Goal: Information Seeking & Learning: Learn about a topic

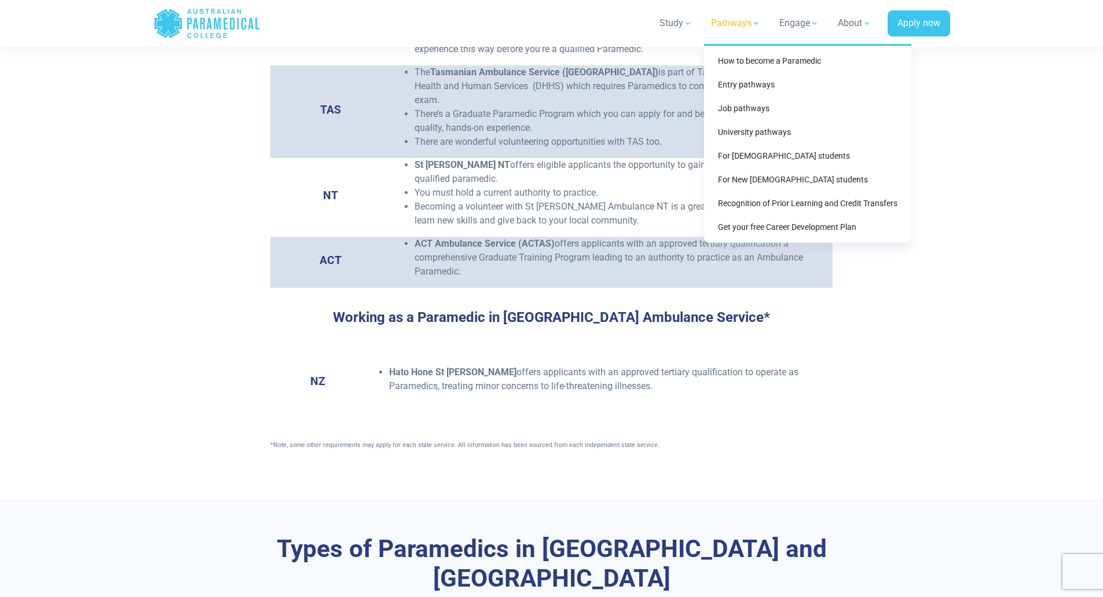
scroll to position [2200, 0]
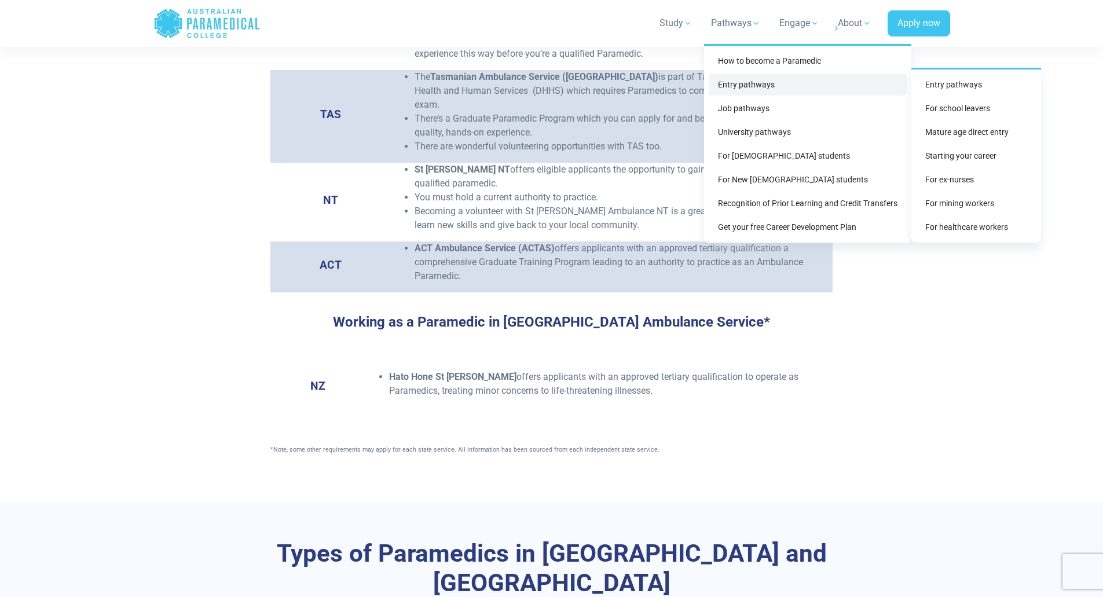
click at [743, 84] on link "Entry pathways" at bounding box center [808, 84] width 198 height 21
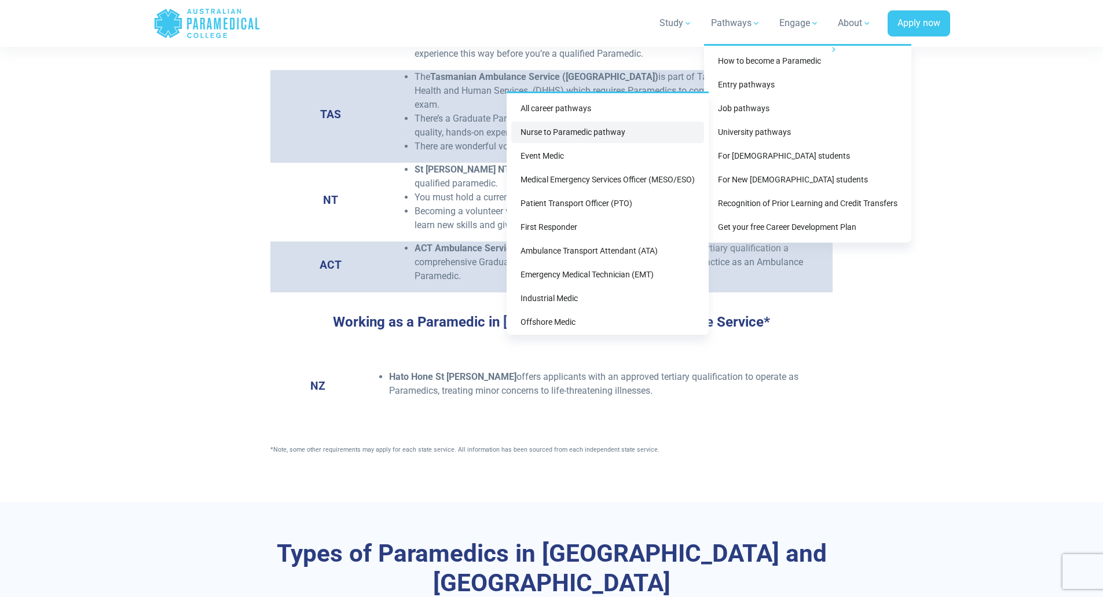
click at [584, 137] on link "Nurse to Paramedic pathway" at bounding box center [607, 132] width 193 height 21
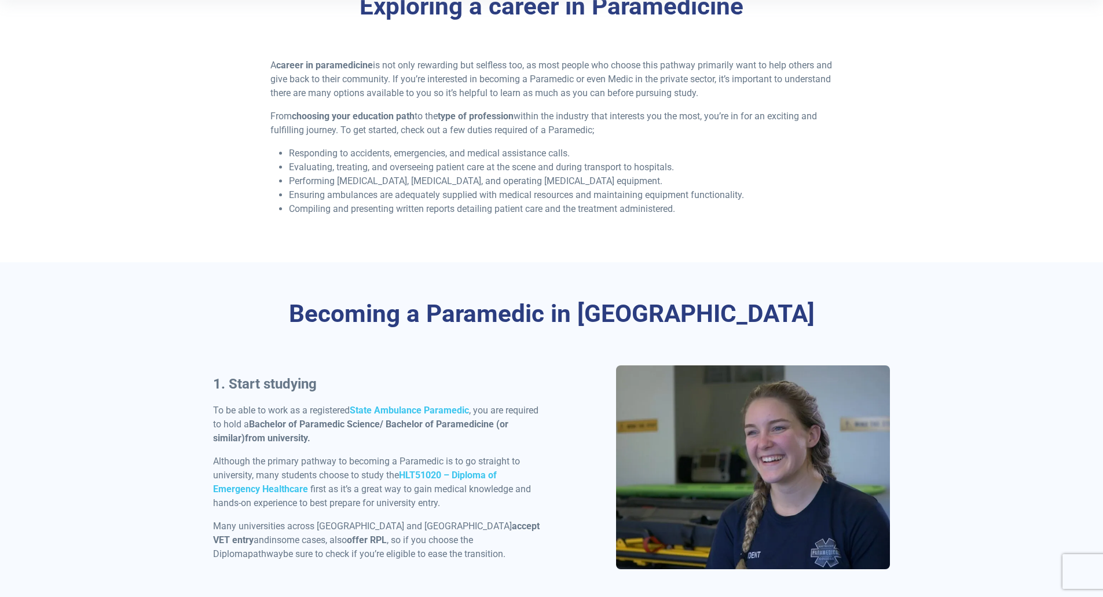
scroll to position [0, 0]
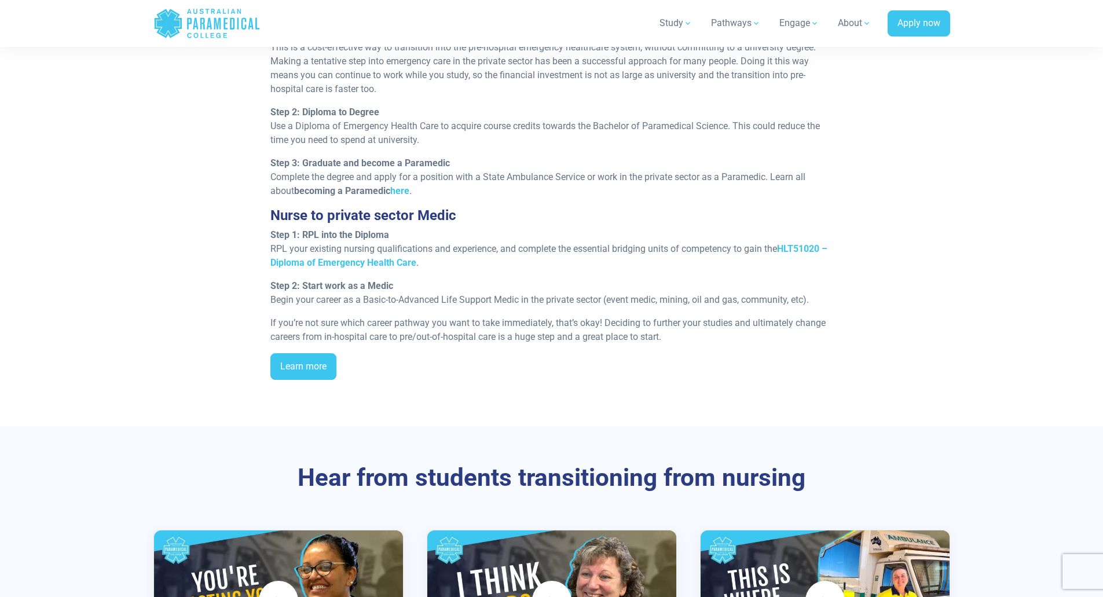
scroll to position [1237, 0]
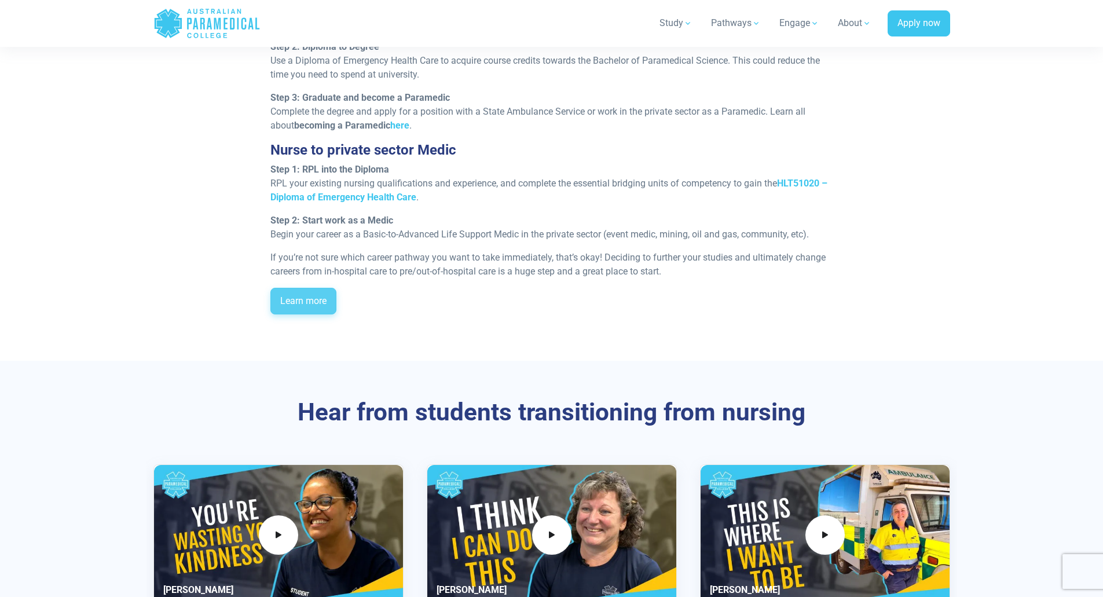
click at [302, 298] on link "Learn more" at bounding box center [303, 301] width 66 height 27
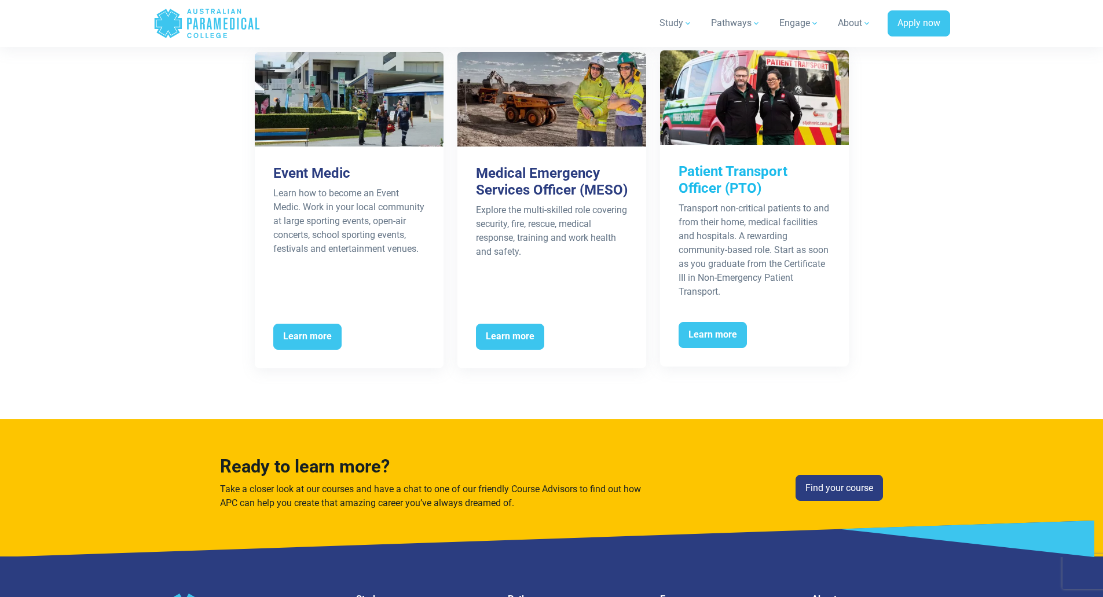
scroll to position [2047, 0]
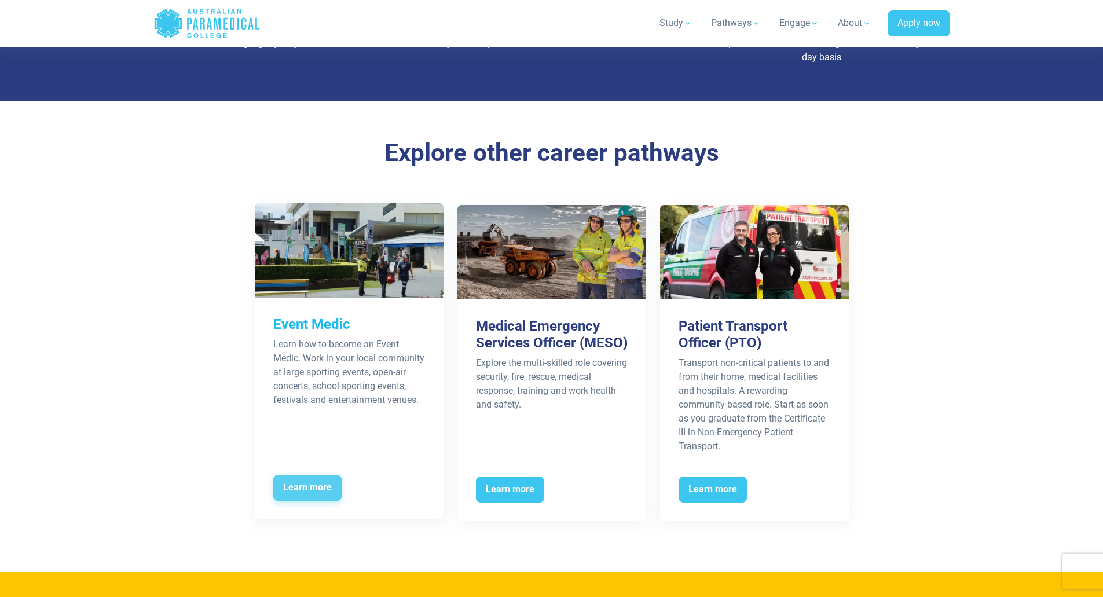
click at [302, 480] on span "Learn more" at bounding box center [307, 488] width 68 height 27
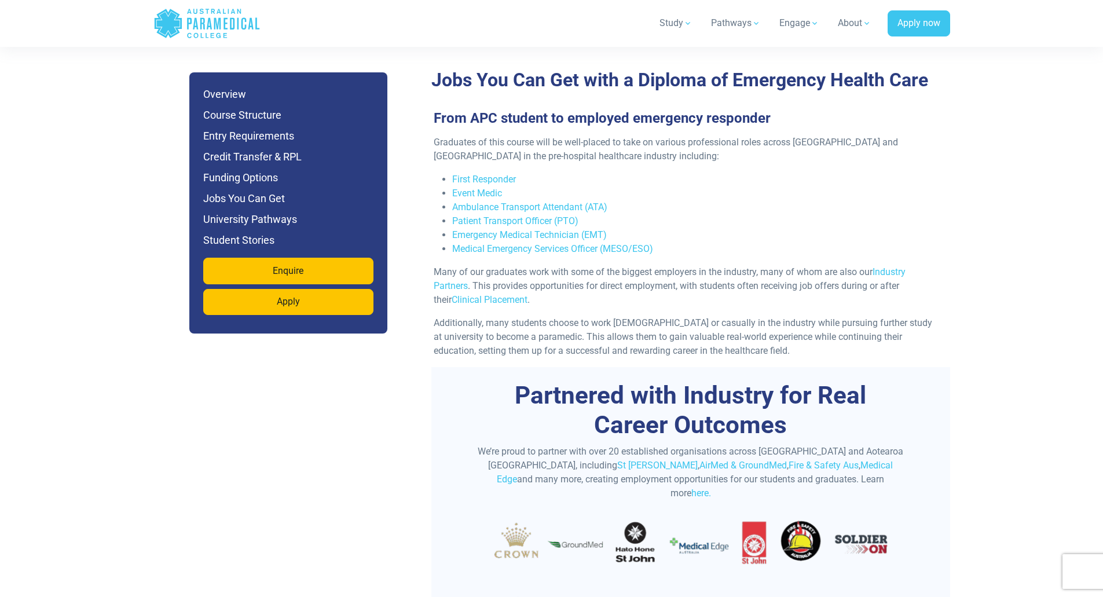
scroll to position [3705, 0]
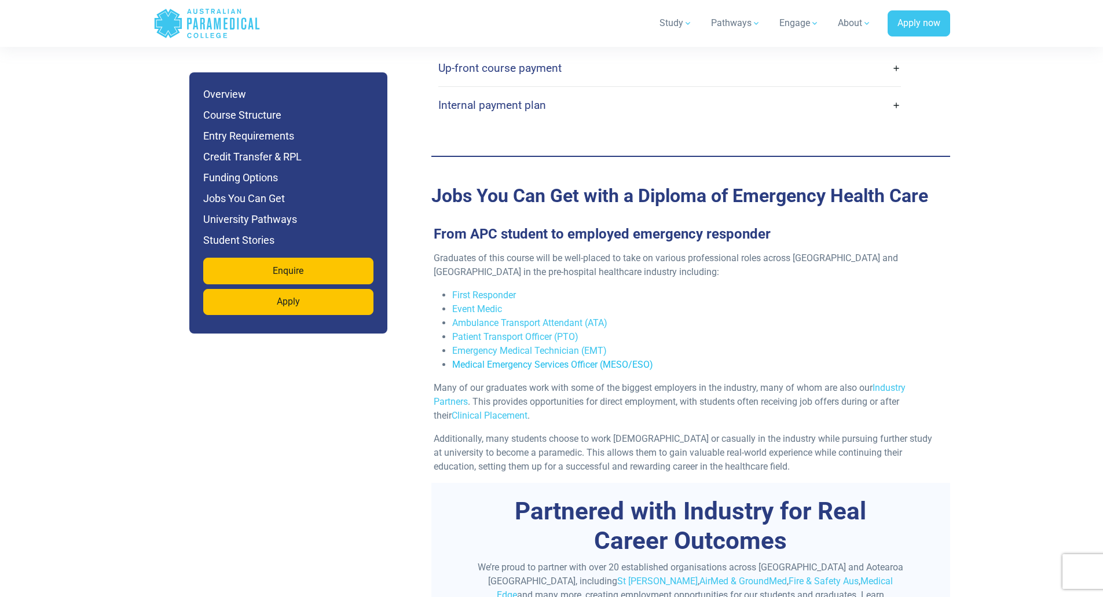
click at [616, 359] on link "Medical Emergency Services Officer (MESO/ESO)" at bounding box center [552, 364] width 201 height 11
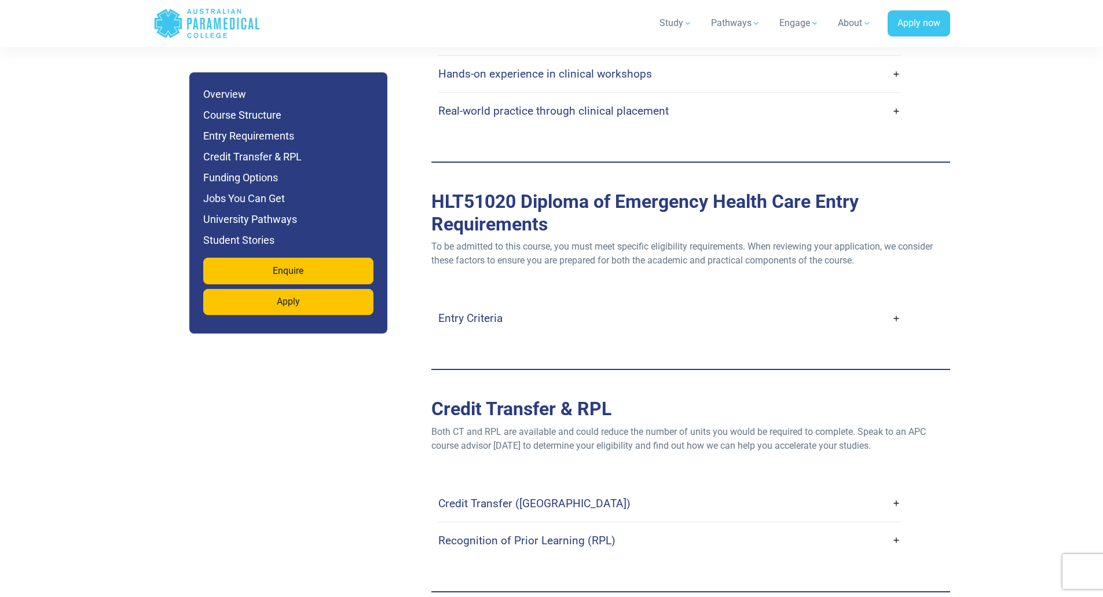
scroll to position [3068, 0]
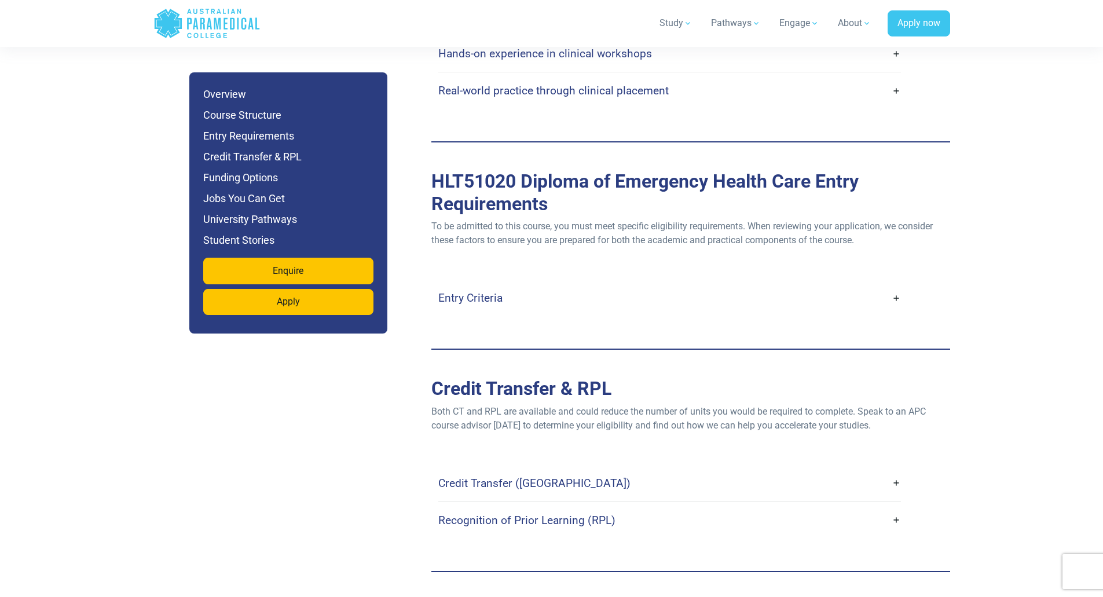
click at [502, 476] on h4 "Credit Transfer (CT)" at bounding box center [534, 482] width 192 height 13
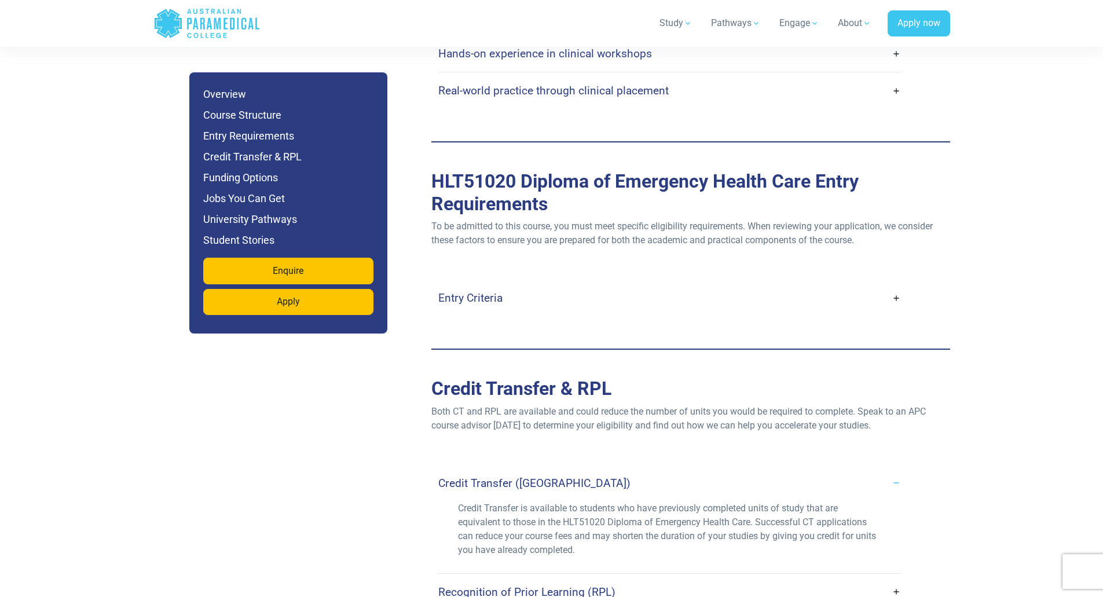
scroll to position [3126, 0]
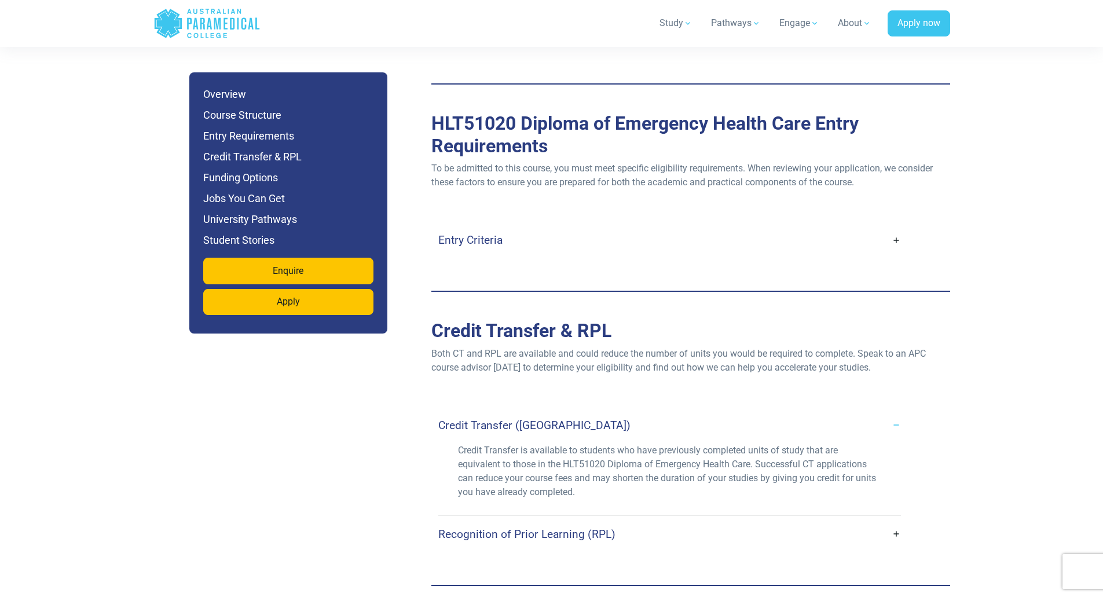
click at [544, 527] on h4 "Recognition of Prior Learning (RPL)" at bounding box center [526, 533] width 177 height 13
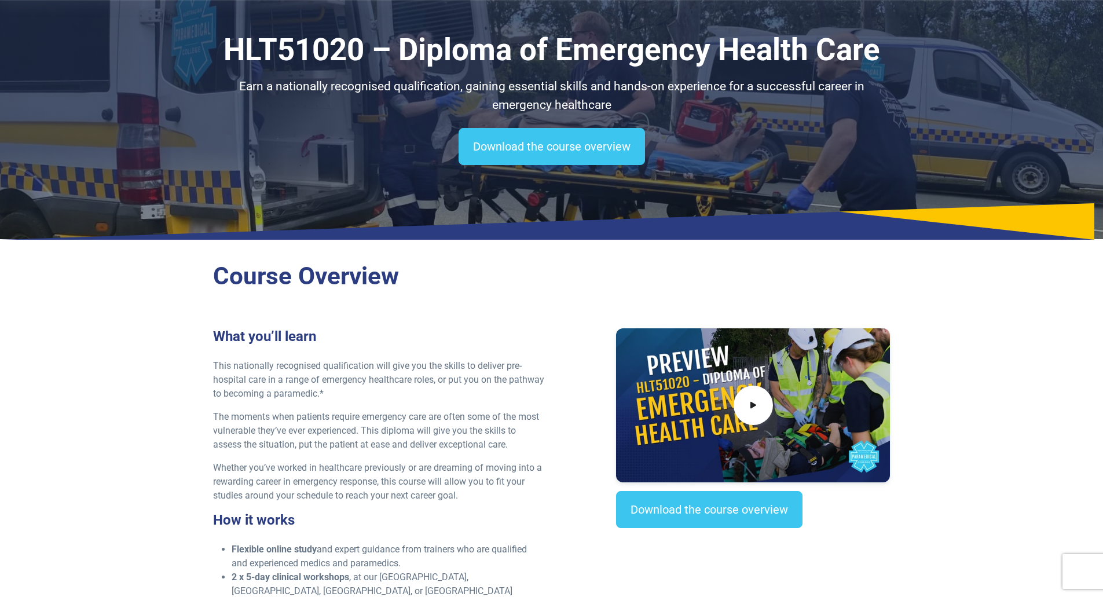
scroll to position [0, 0]
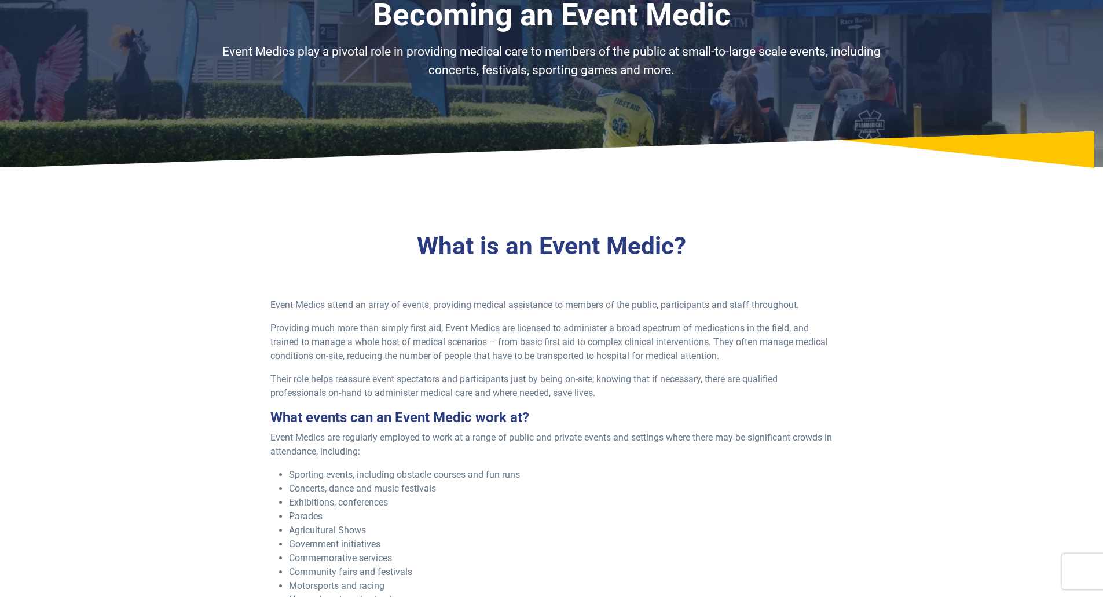
scroll to position [116, 0]
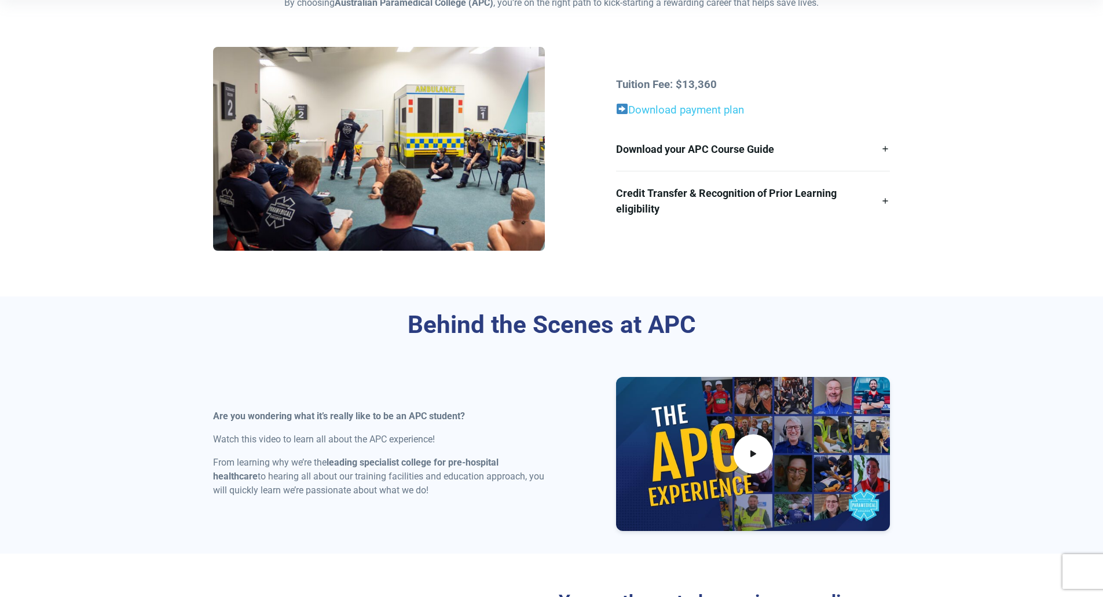
scroll to position [347, 0]
click at [731, 149] on link "Download your APC Course Guide" at bounding box center [753, 148] width 274 height 43
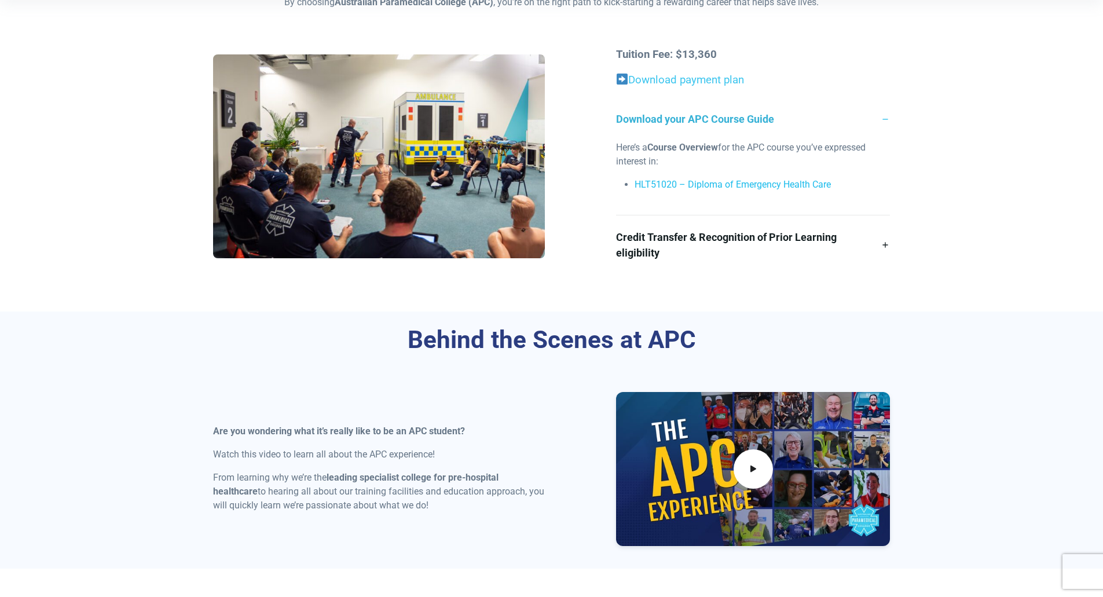
click at [811, 185] on link "HLT51020 – Diploma of Emergency Health Care" at bounding box center [732, 184] width 196 height 11
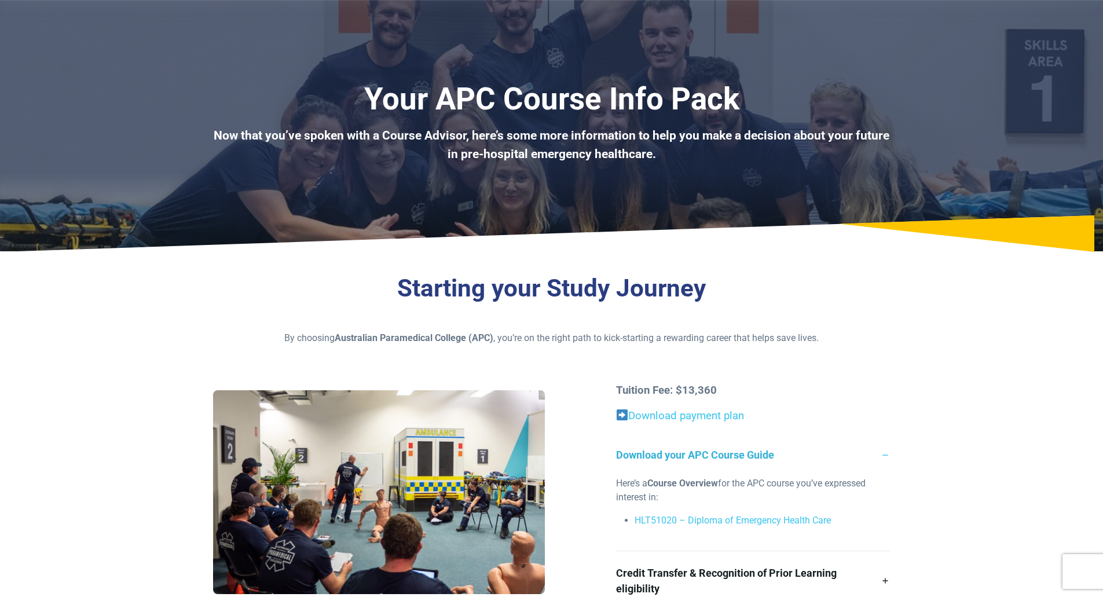
scroll to position [0, 0]
